Goal: Information Seeking & Learning: Learn about a topic

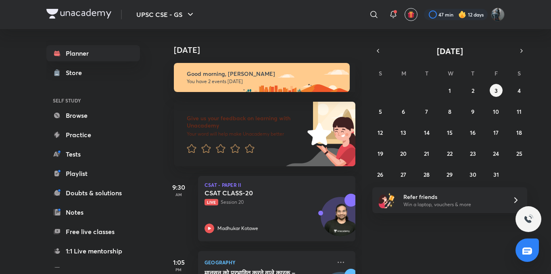
scroll to position [55, 0]
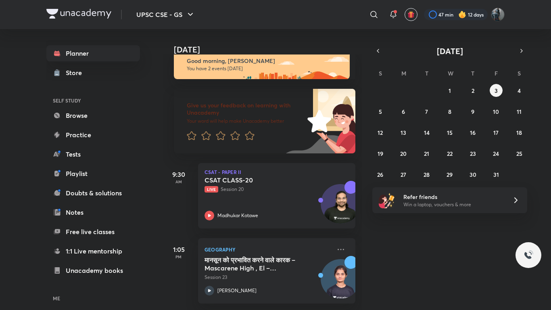
scroll to position [19, 0]
